Goal: Information Seeking & Learning: Find specific fact

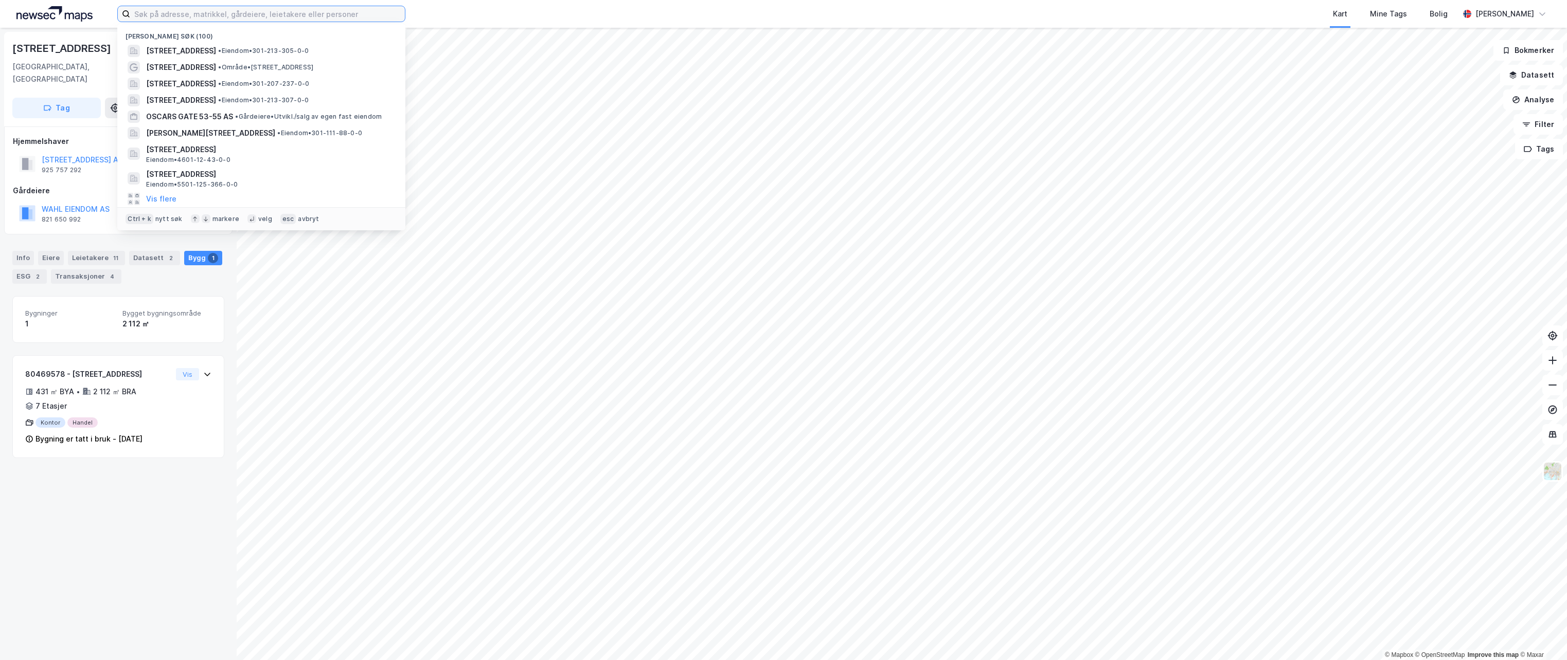
click at [160, 9] on input at bounding box center [267, 13] width 275 height 15
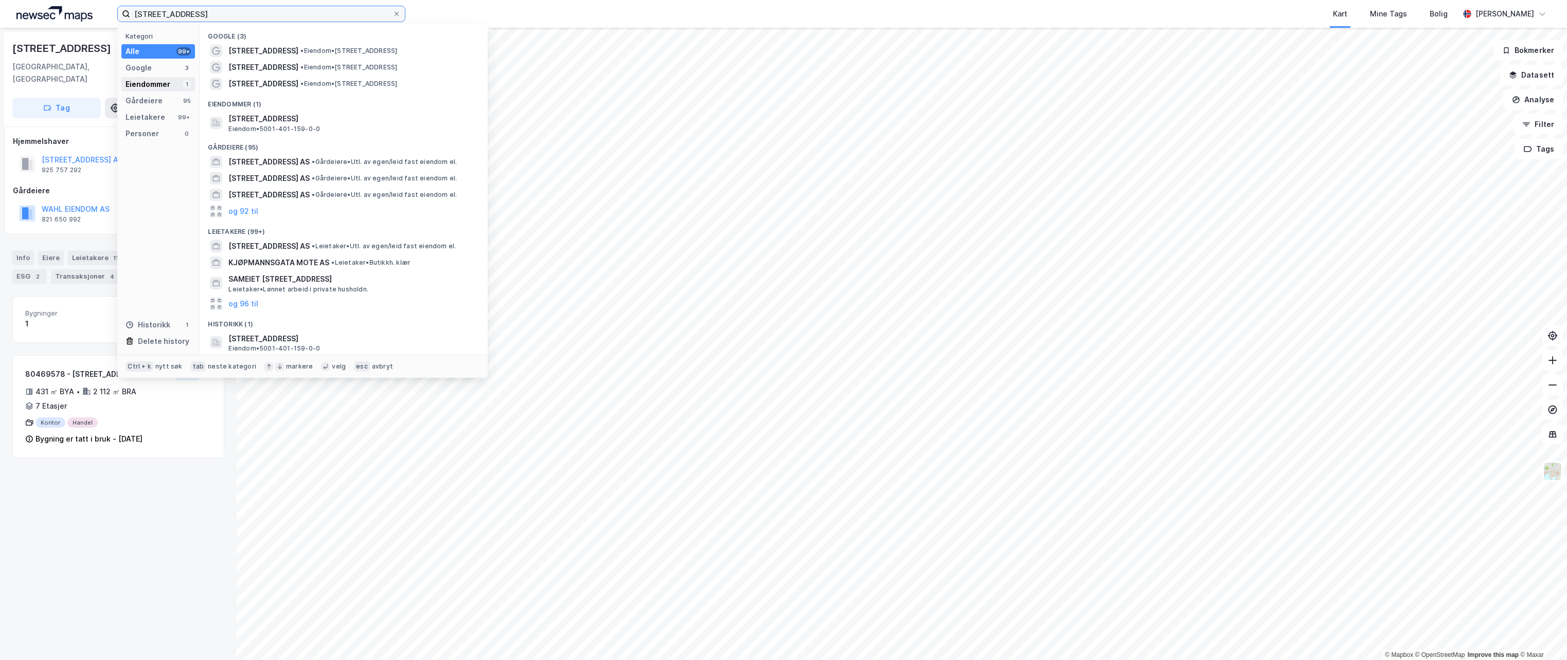
type input "[STREET_ADDRESS]"
click at [160, 86] on div "Eiendommer" at bounding box center [148, 84] width 45 height 12
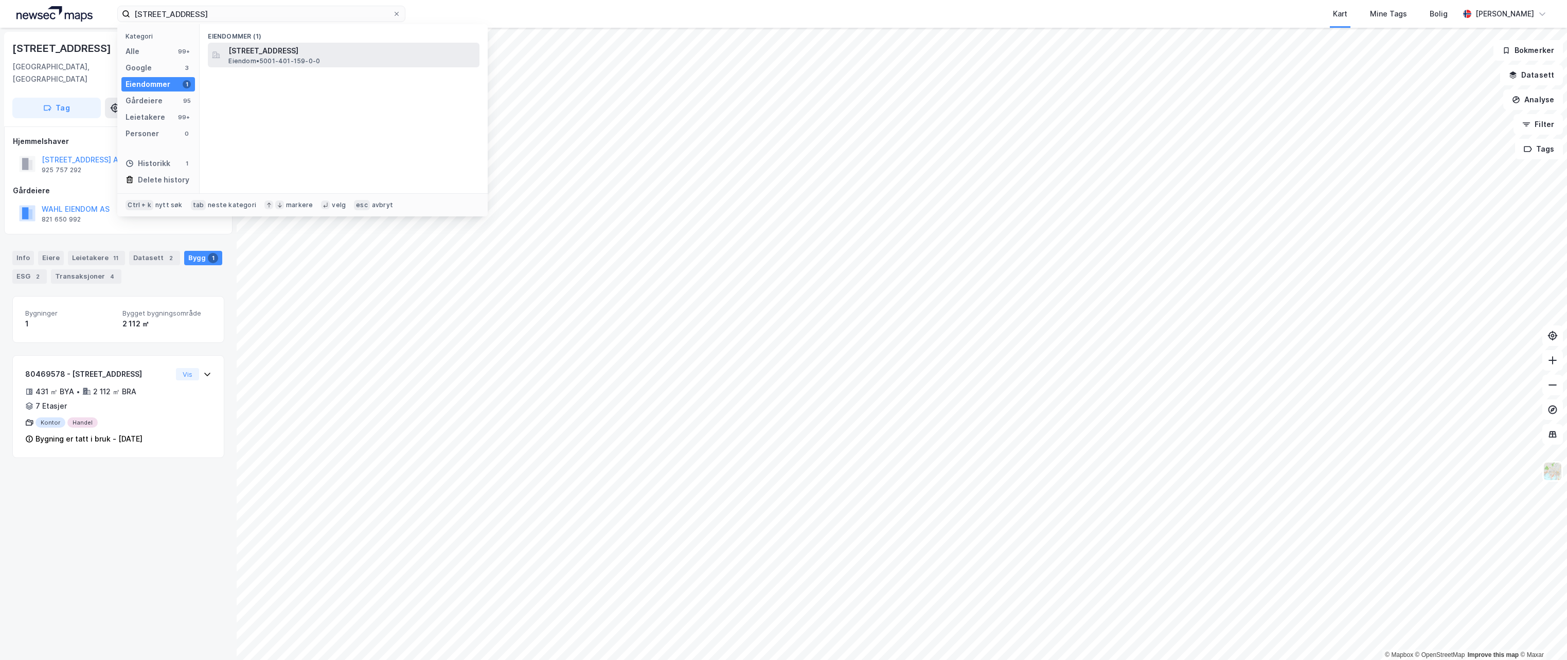
click at [276, 51] on span "[STREET_ADDRESS]" at bounding box center [351, 51] width 247 height 12
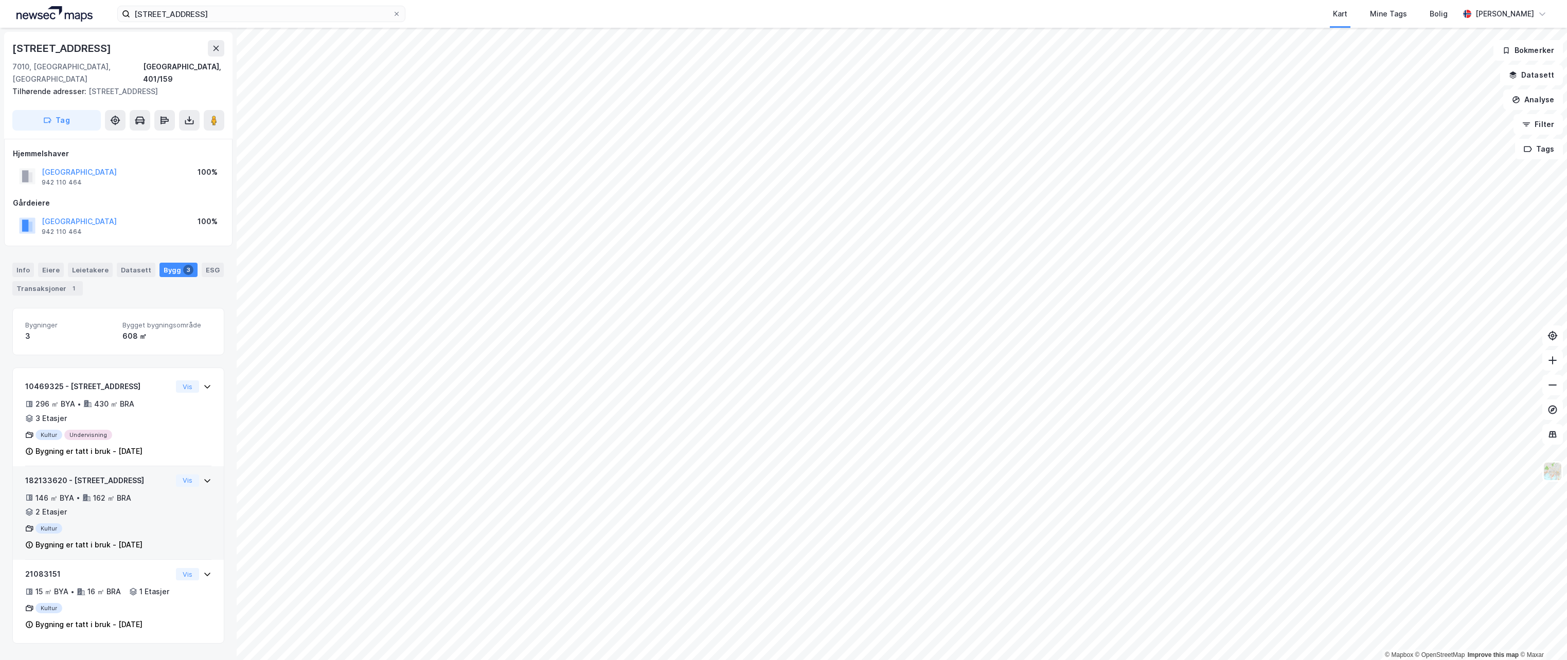
click at [92, 524] on div "Kultur" at bounding box center [98, 529] width 147 height 10
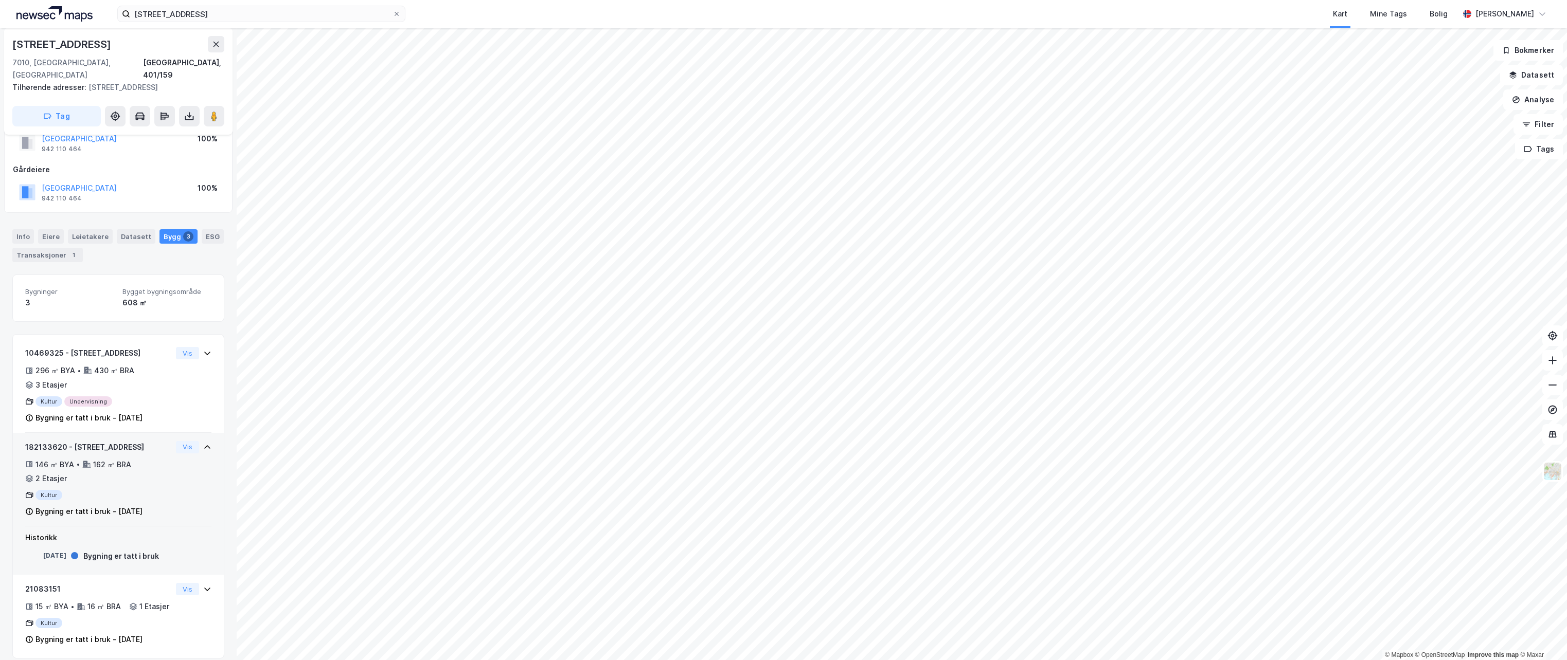
scroll to position [46, 0]
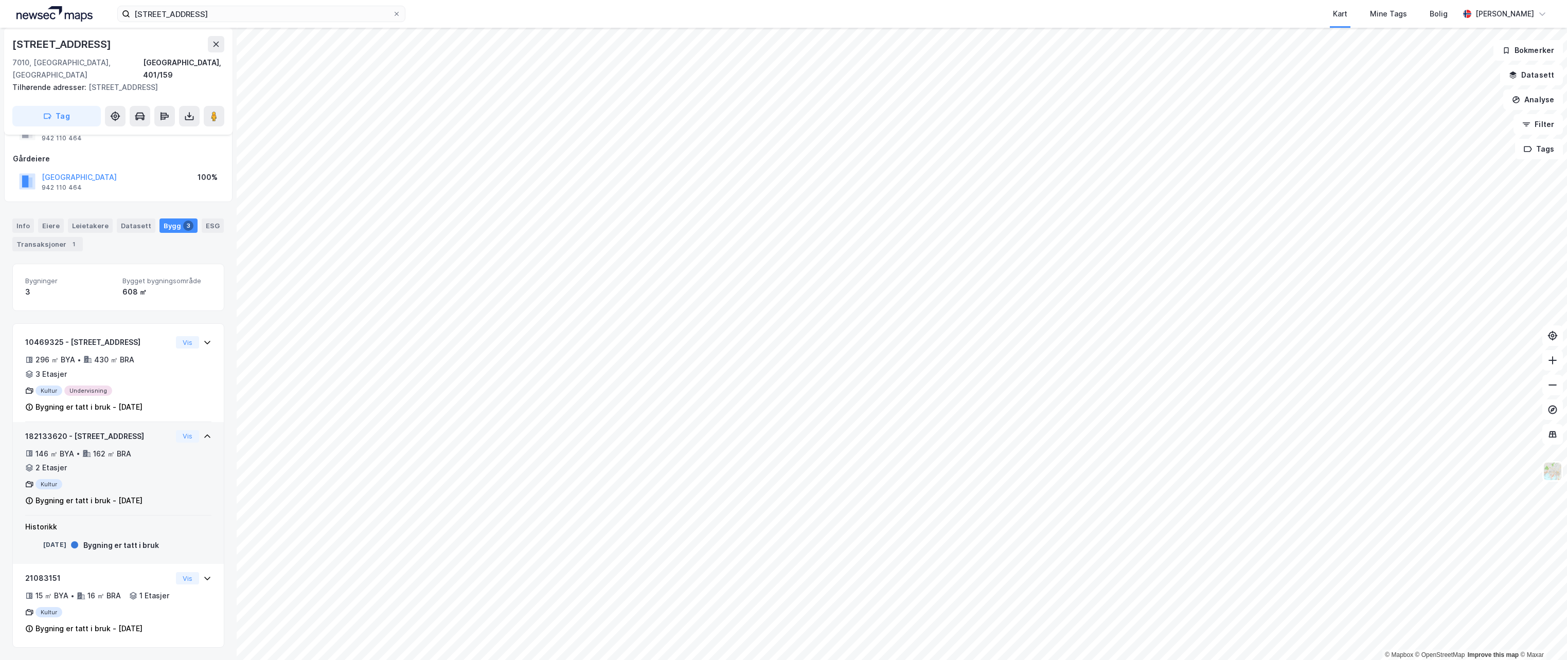
click at [89, 479] on div "Kultur" at bounding box center [98, 484] width 147 height 10
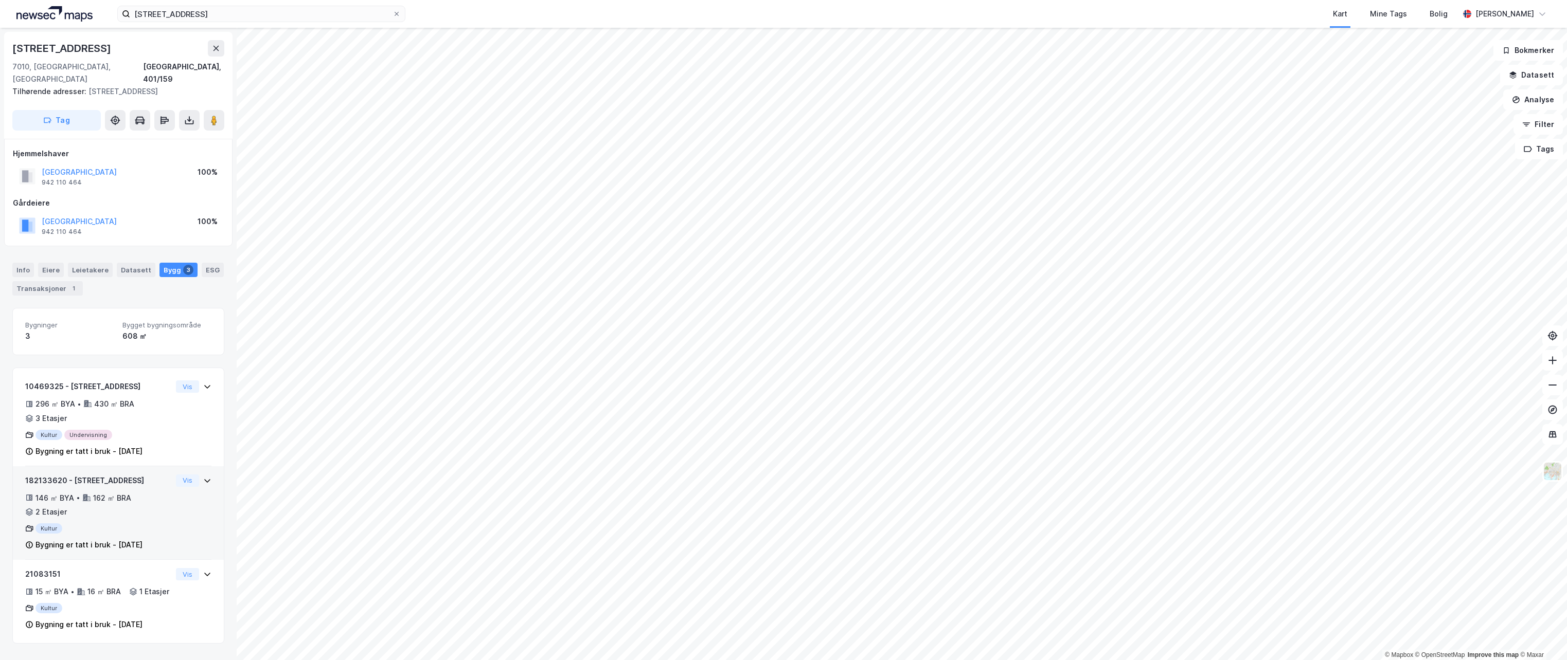
scroll to position [0, 0]
click at [89, 475] on div "182133620 - [STREET_ADDRESS]" at bounding box center [98, 481] width 147 height 12
click at [88, 263] on div "Leietakere" at bounding box center [90, 270] width 45 height 14
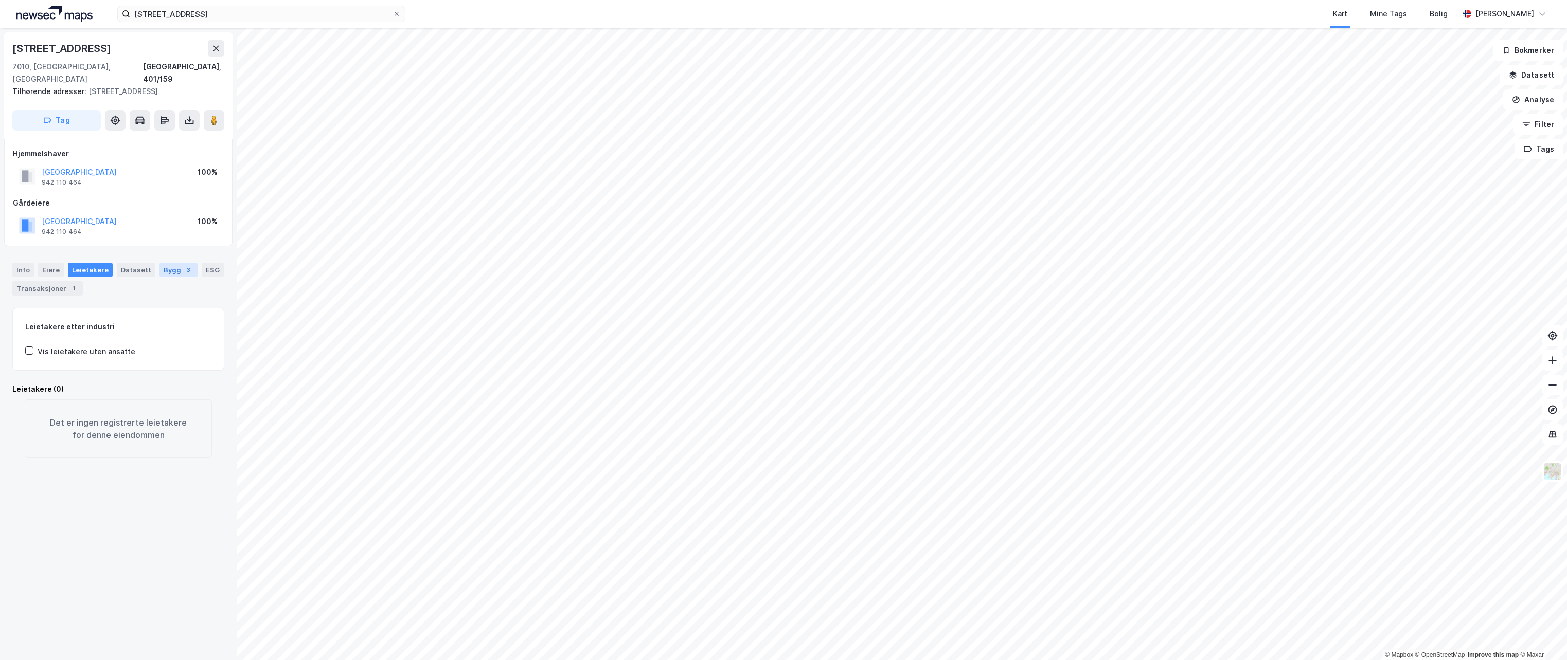
click at [160, 263] on div "Bygg 3" at bounding box center [178, 270] width 38 height 14
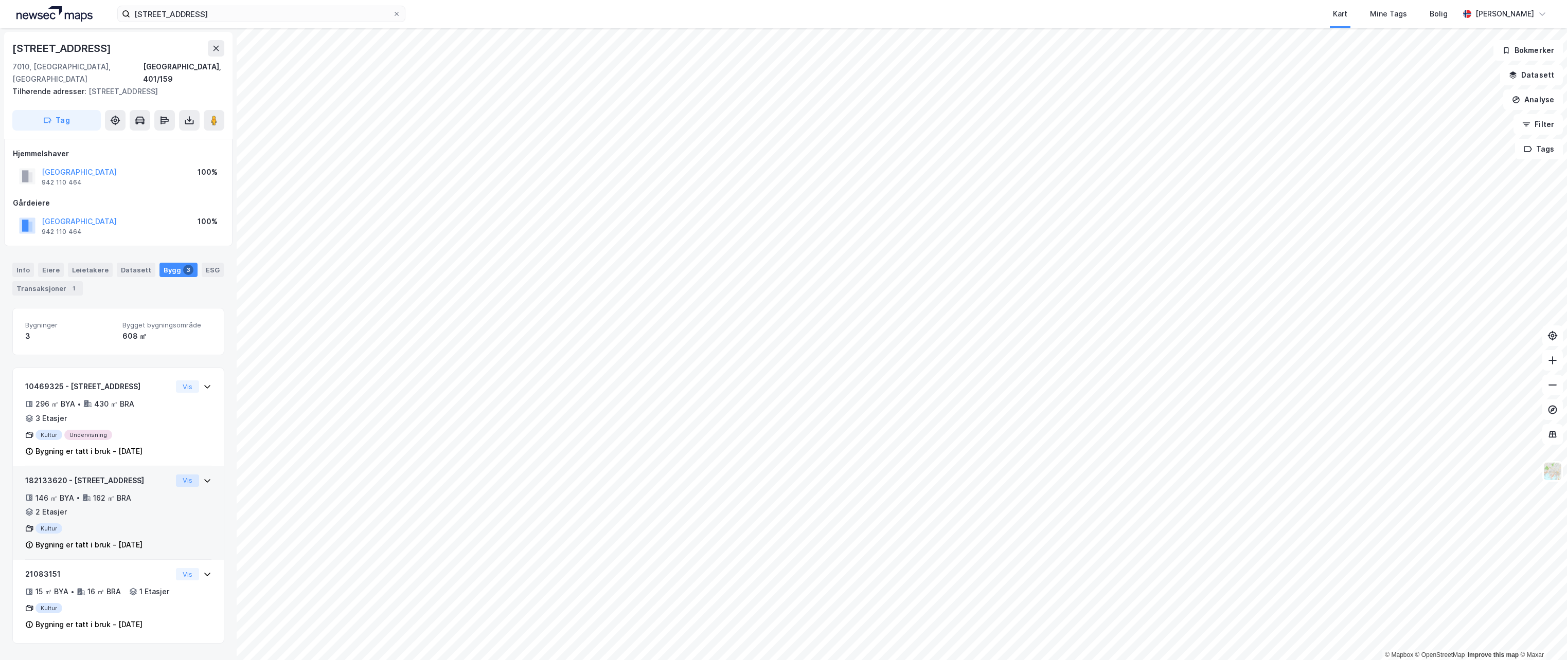
click at [187, 475] on button "Vis" at bounding box center [187, 481] width 23 height 12
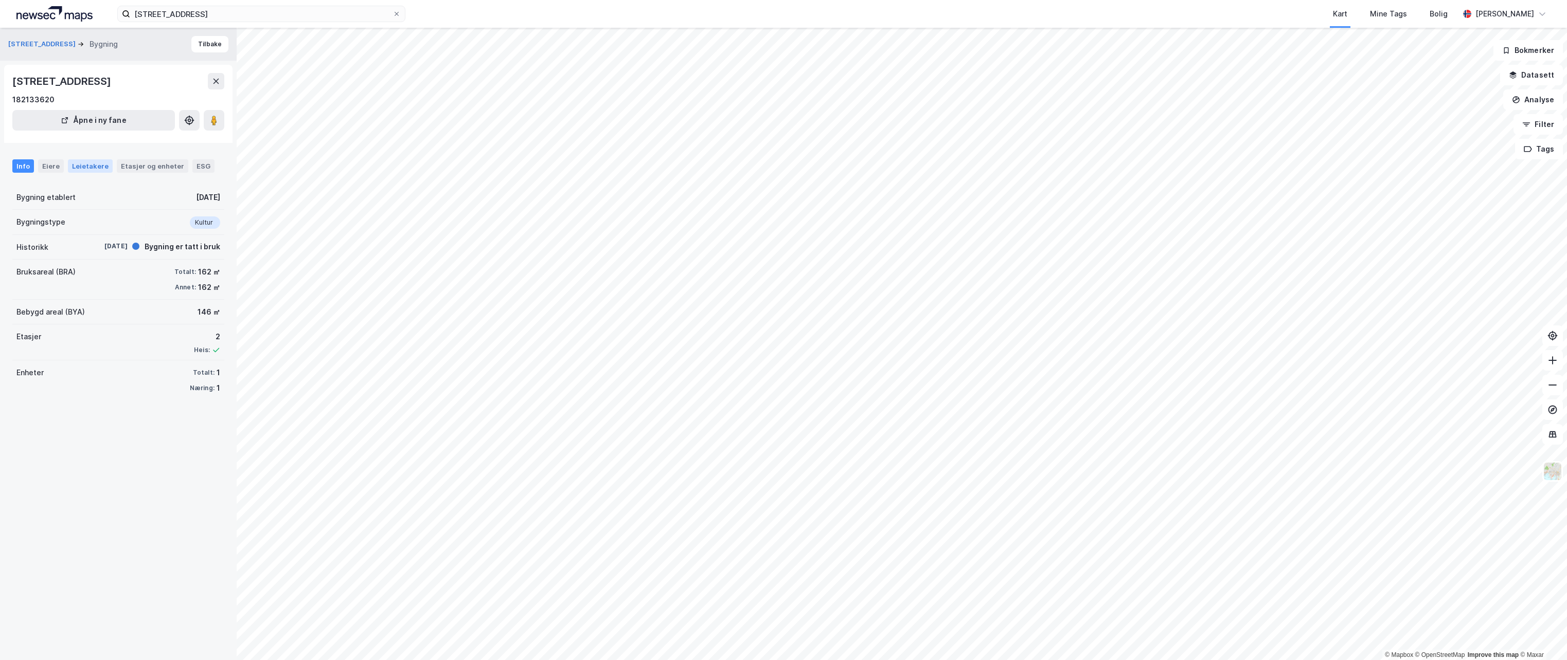
click at [84, 173] on div "Leietakere" at bounding box center [90, 165] width 45 height 13
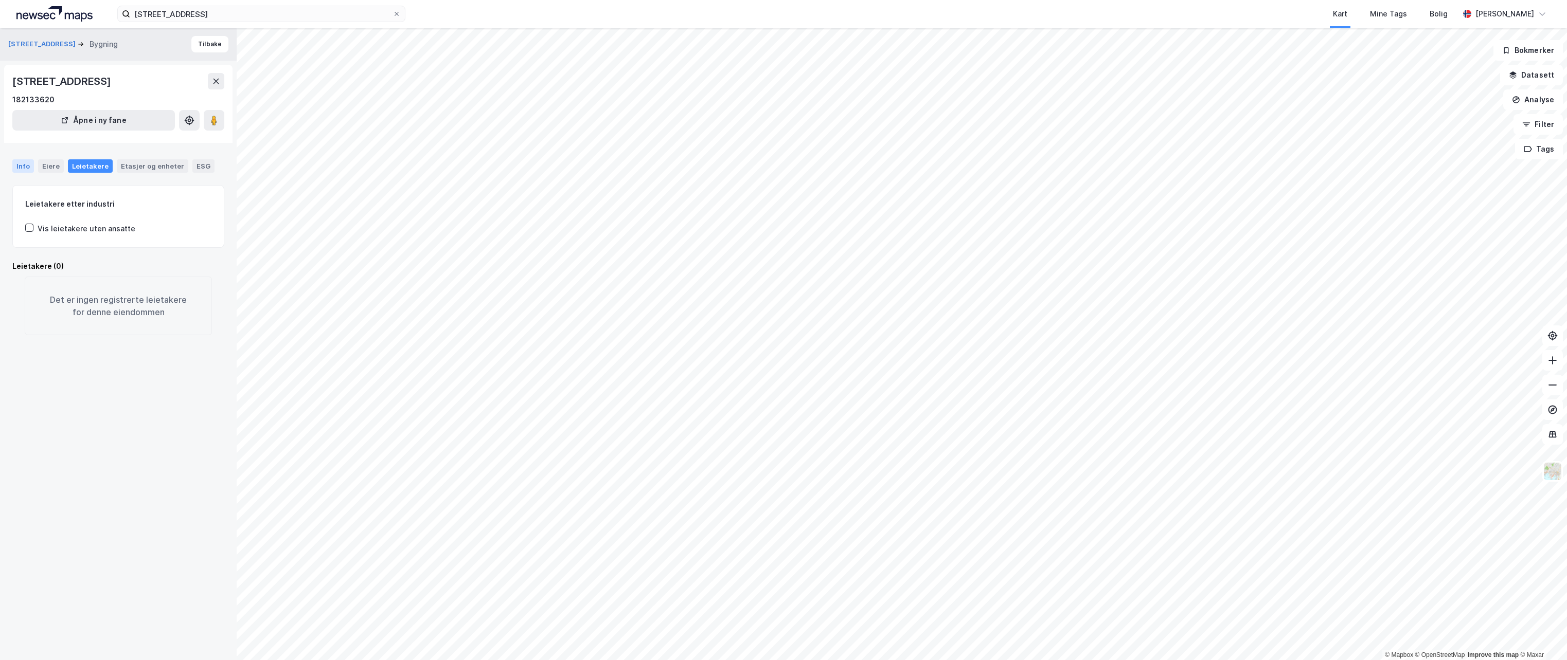
click at [29, 173] on div "Info" at bounding box center [23, 165] width 22 height 13
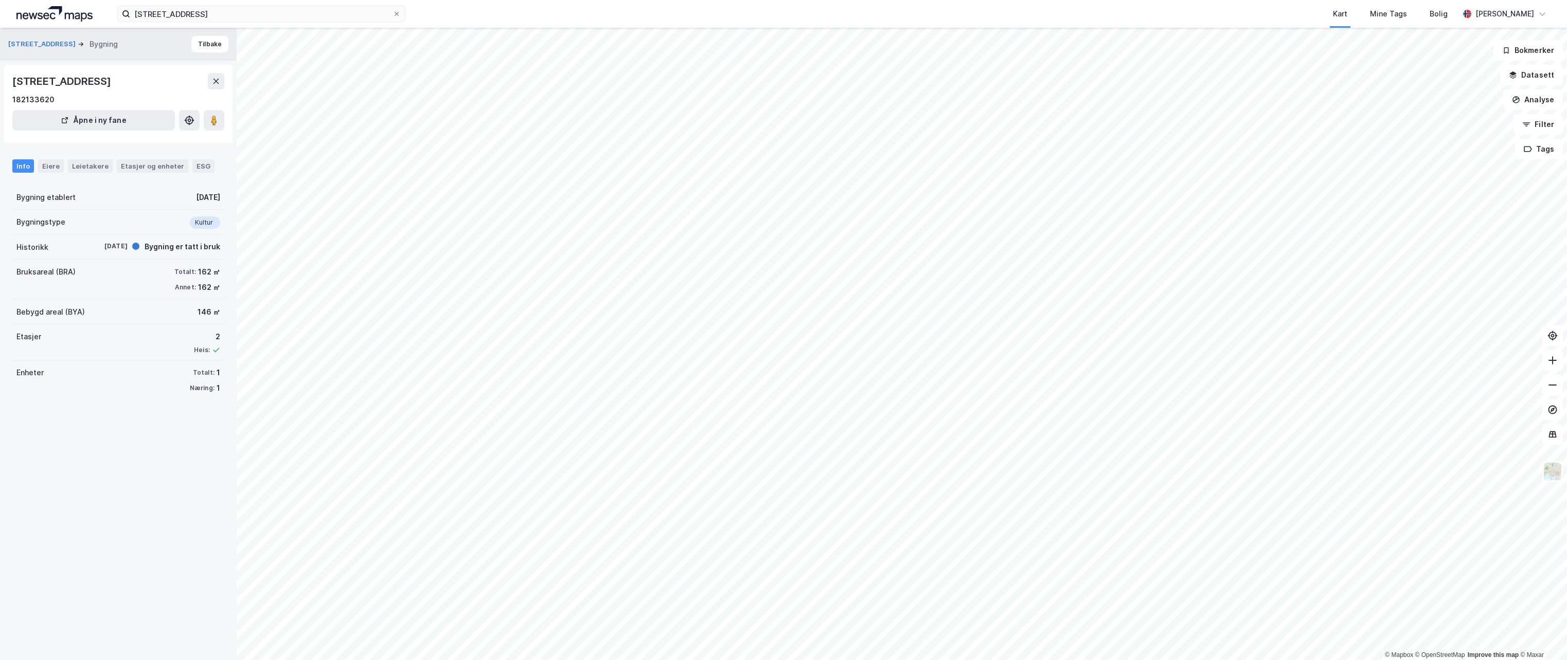
drag, startPoint x: 15, startPoint y: 83, endPoint x: 111, endPoint y: 83, distance: 96.2
click at [111, 83] on div "[STREET_ADDRESS]" at bounding box center [62, 81] width 101 height 16
copy div "[STREET_ADDRESS]"
